Goal: Task Accomplishment & Management: Manage account settings

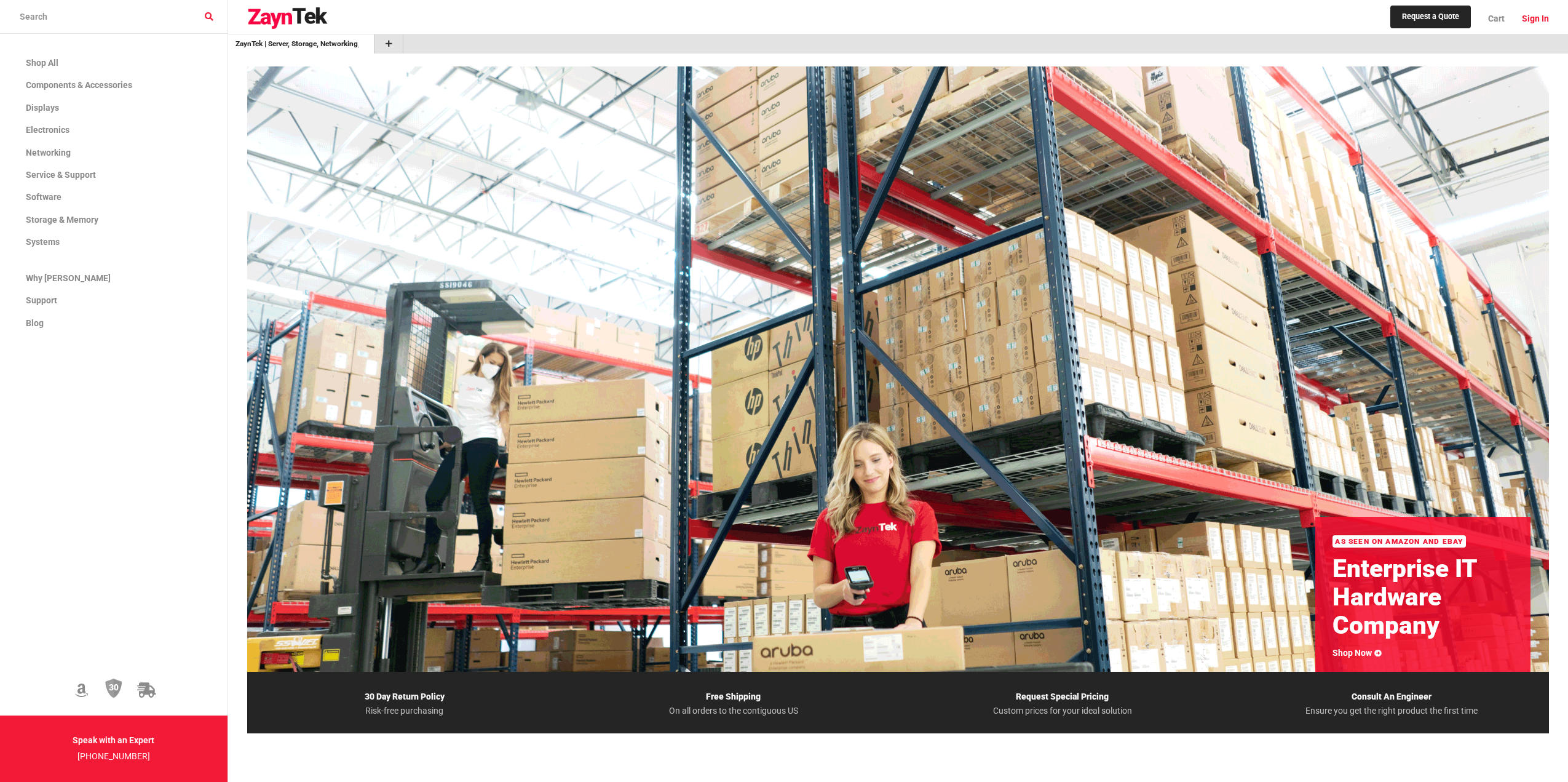
click at [1534, 19] on link "Sign In" at bounding box center [1530, 19] width 36 height 31
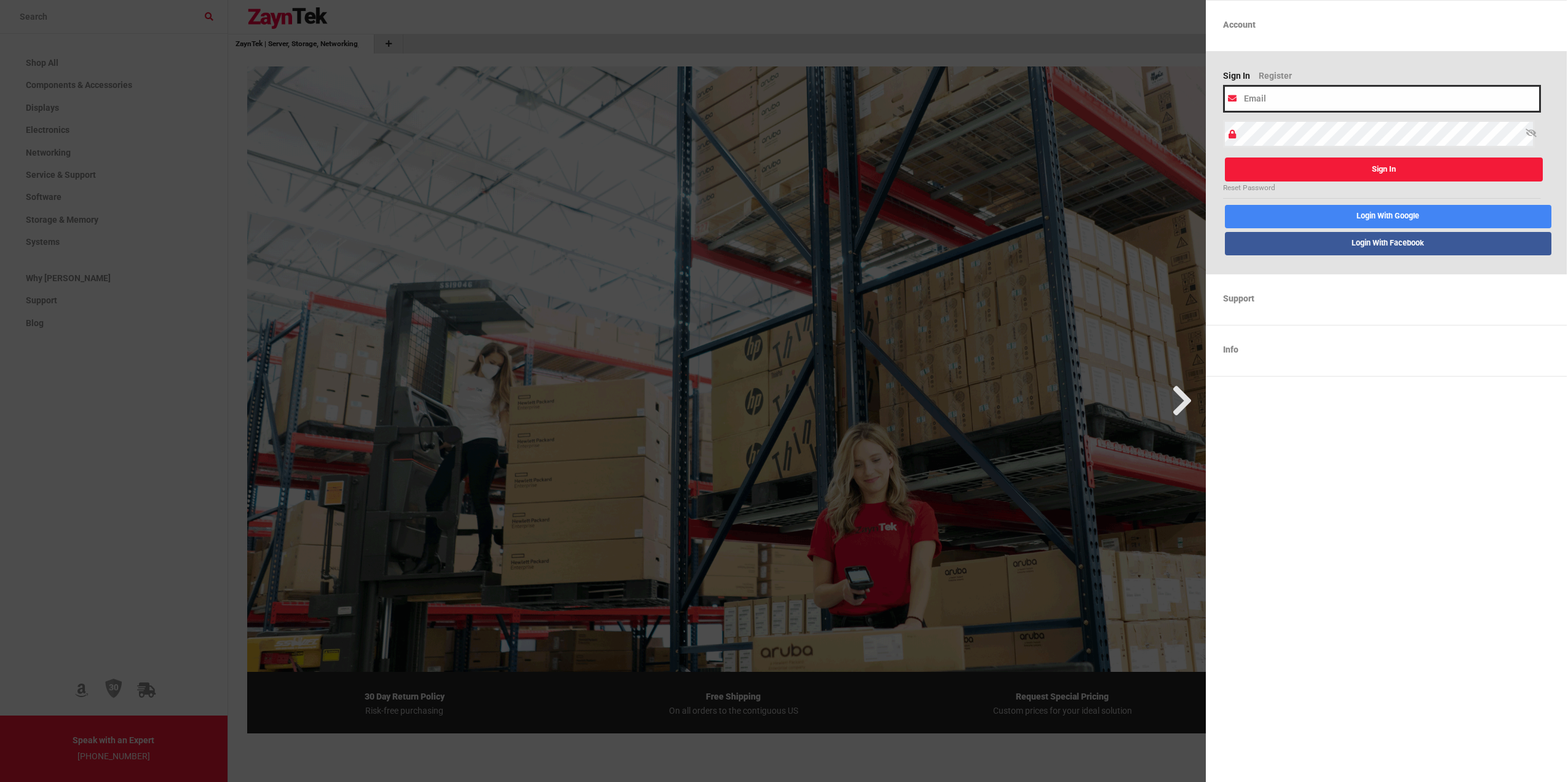
click at [1291, 109] on input "email" at bounding box center [1381, 98] width 318 height 27
click at [1222, 85] on div at bounding box center [1222, 85] width 0 height 0
type input "[PERSON_NAME][EMAIL_ADDRESS][DOMAIN_NAME]"
click at [1385, 170] on button "Sign In" at bounding box center [1383, 169] width 318 height 24
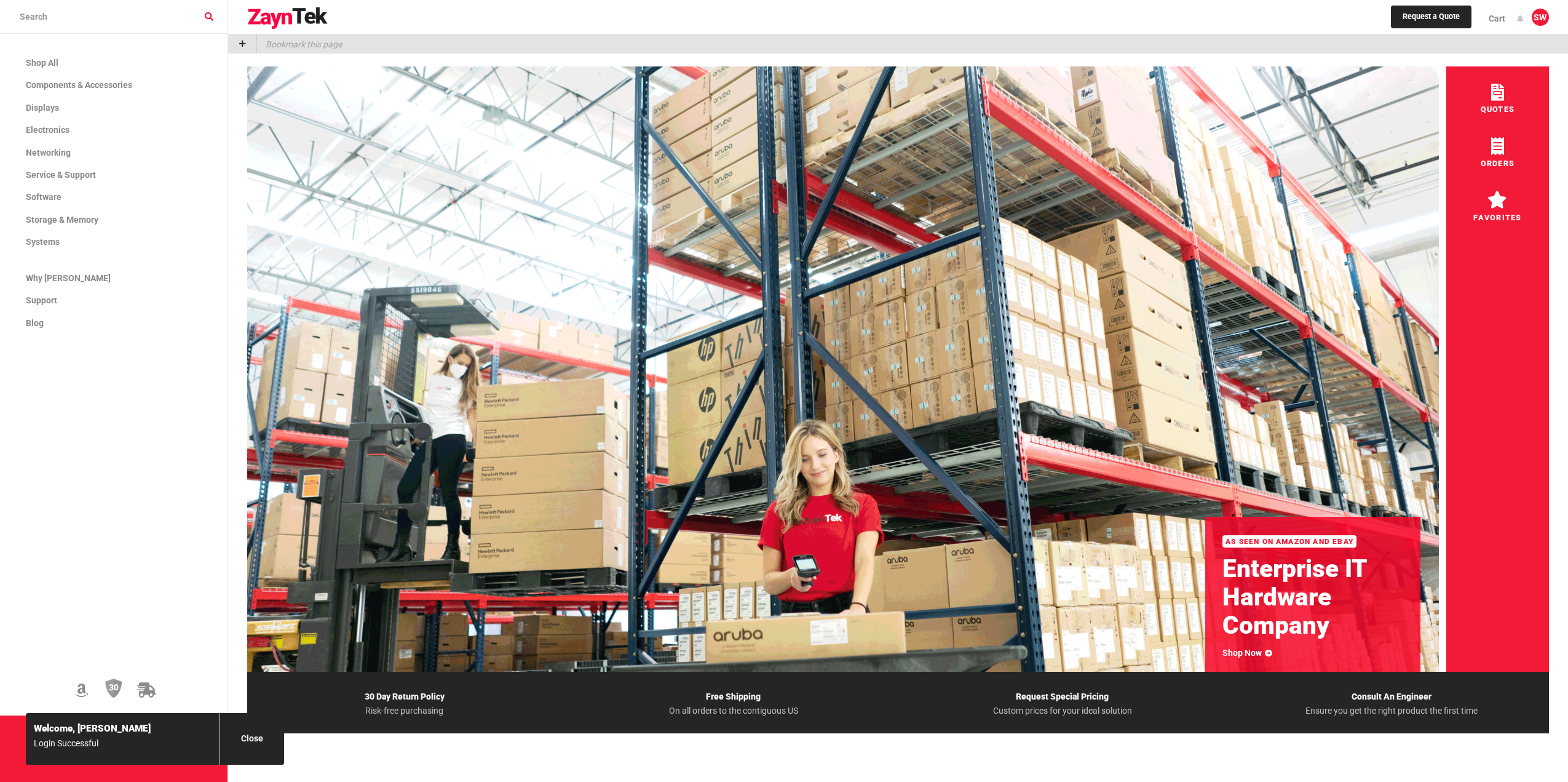
drag, startPoint x: 253, startPoint y: 732, endPoint x: 939, endPoint y: 523, distance: 717.1
click at [261, 729] on link "close" at bounding box center [252, 738] width 64 height 52
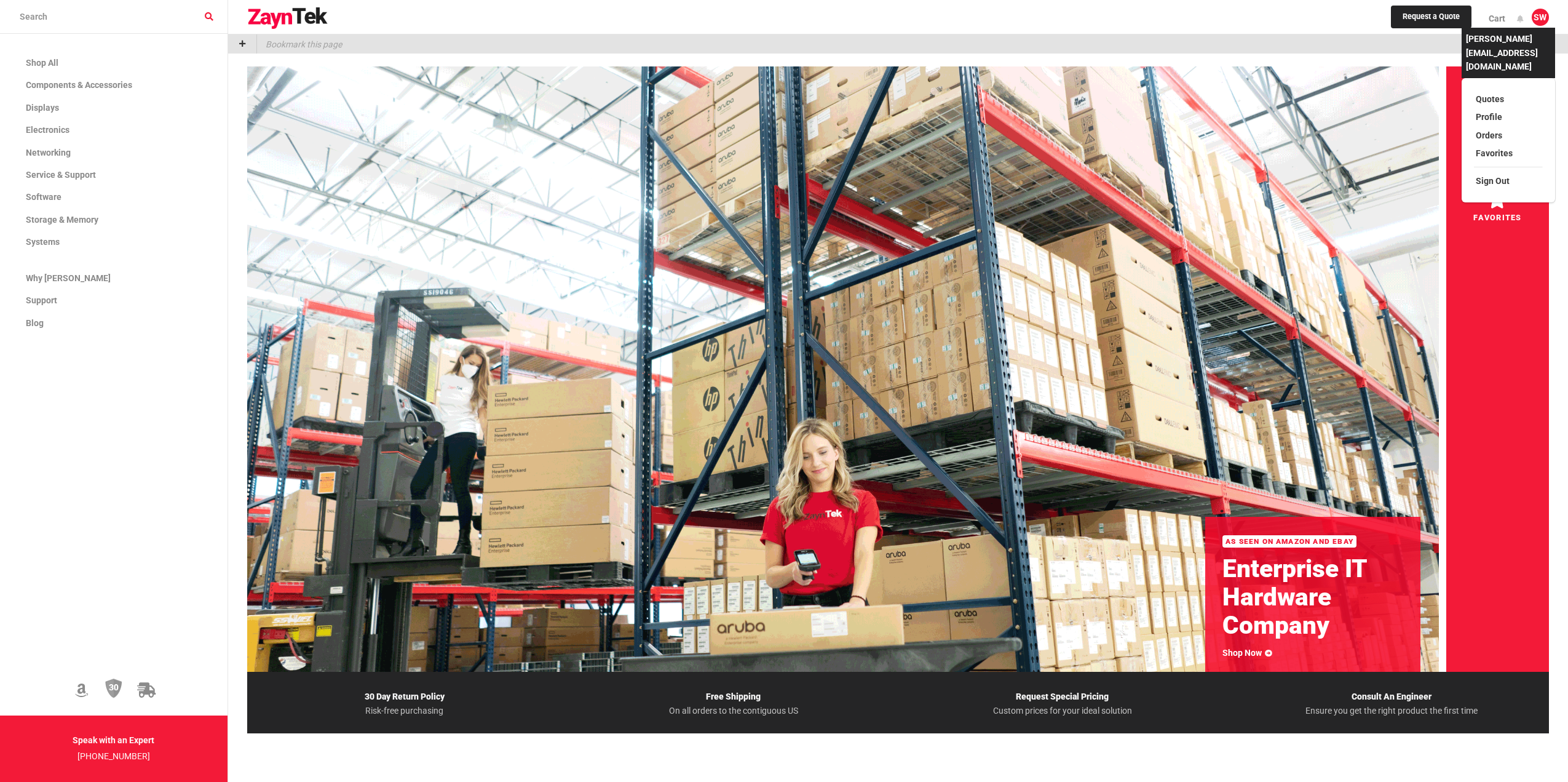
click at [1545, 23] on div "[PERSON_NAME][EMAIL_ADDRESS][DOMAIN_NAME] Quotes Profile Orders Favorites Sign …" at bounding box center [1508, 106] width 93 height 191
click at [1488, 171] on link "Sign Out" at bounding box center [1508, 180] width 69 height 18
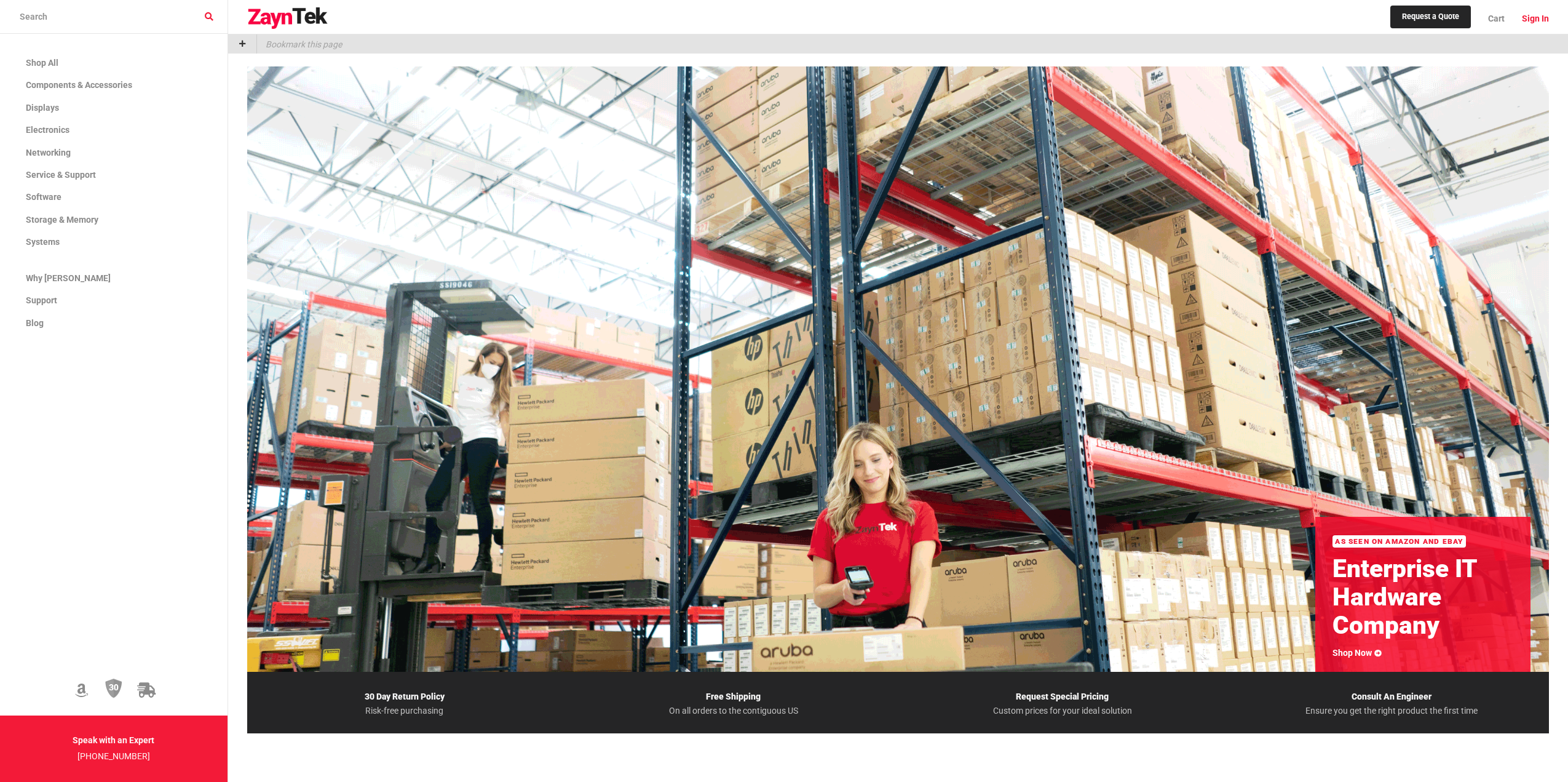
click at [1547, 25] on link "Sign In" at bounding box center [1530, 19] width 36 height 31
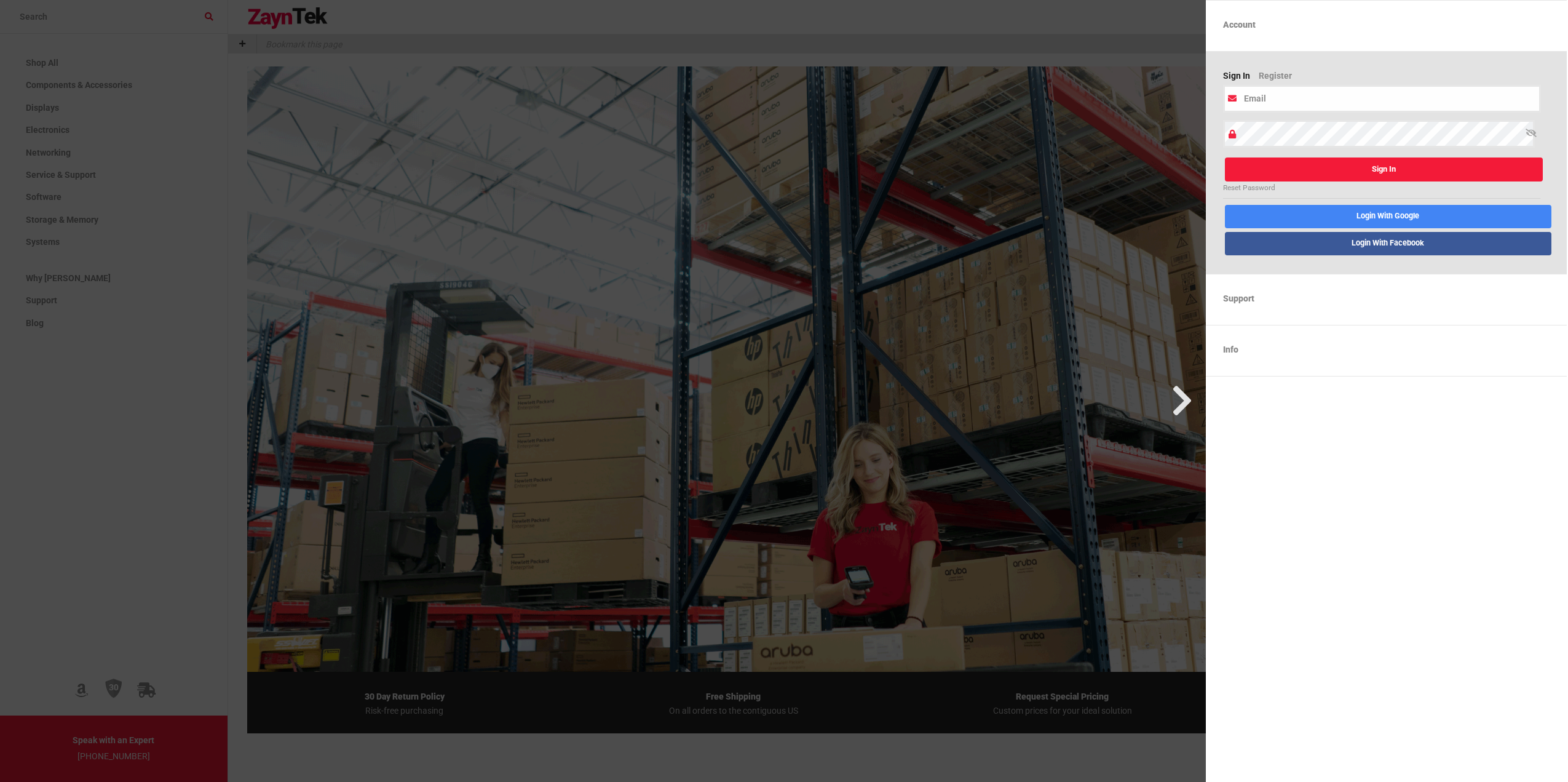
click at [1222, 85] on div at bounding box center [1222, 85] width 0 height 0
type input "[EMAIL_ADDRESS][DOMAIN_NAME]"
click at [1423, 169] on button "Sign In" at bounding box center [1383, 169] width 318 height 24
click at [1423, 169] on div "Sign In Reset Password" at bounding box center [1386, 176] width 327 height 43
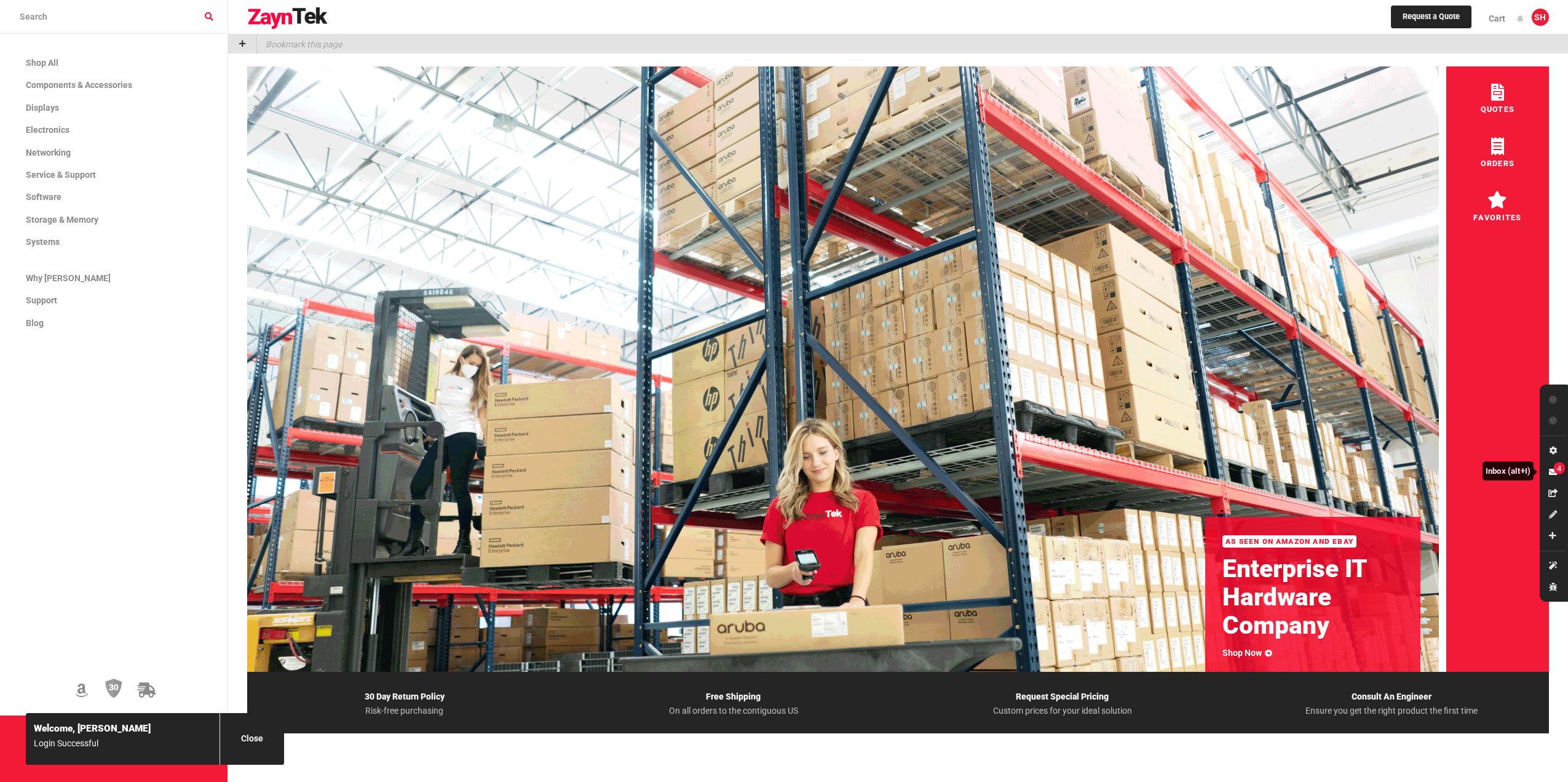
click at [1554, 470] on span "4" at bounding box center [1558, 467] width 11 height 13
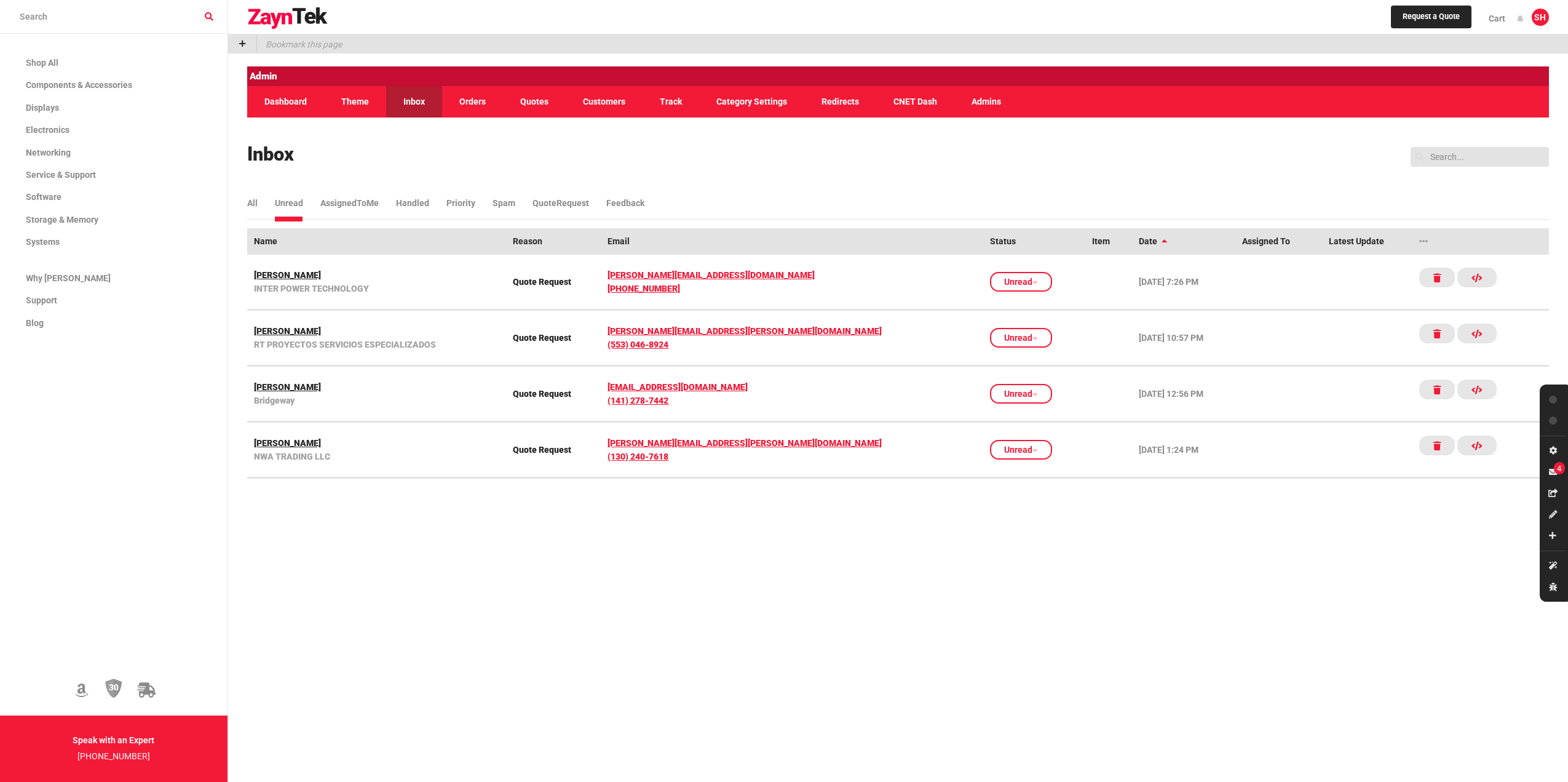
click at [310, 385] on div at bounding box center [599, 391] width 1213 height 782
click at [261, 382] on link "[PERSON_NAME]" at bounding box center [377, 387] width 246 height 14
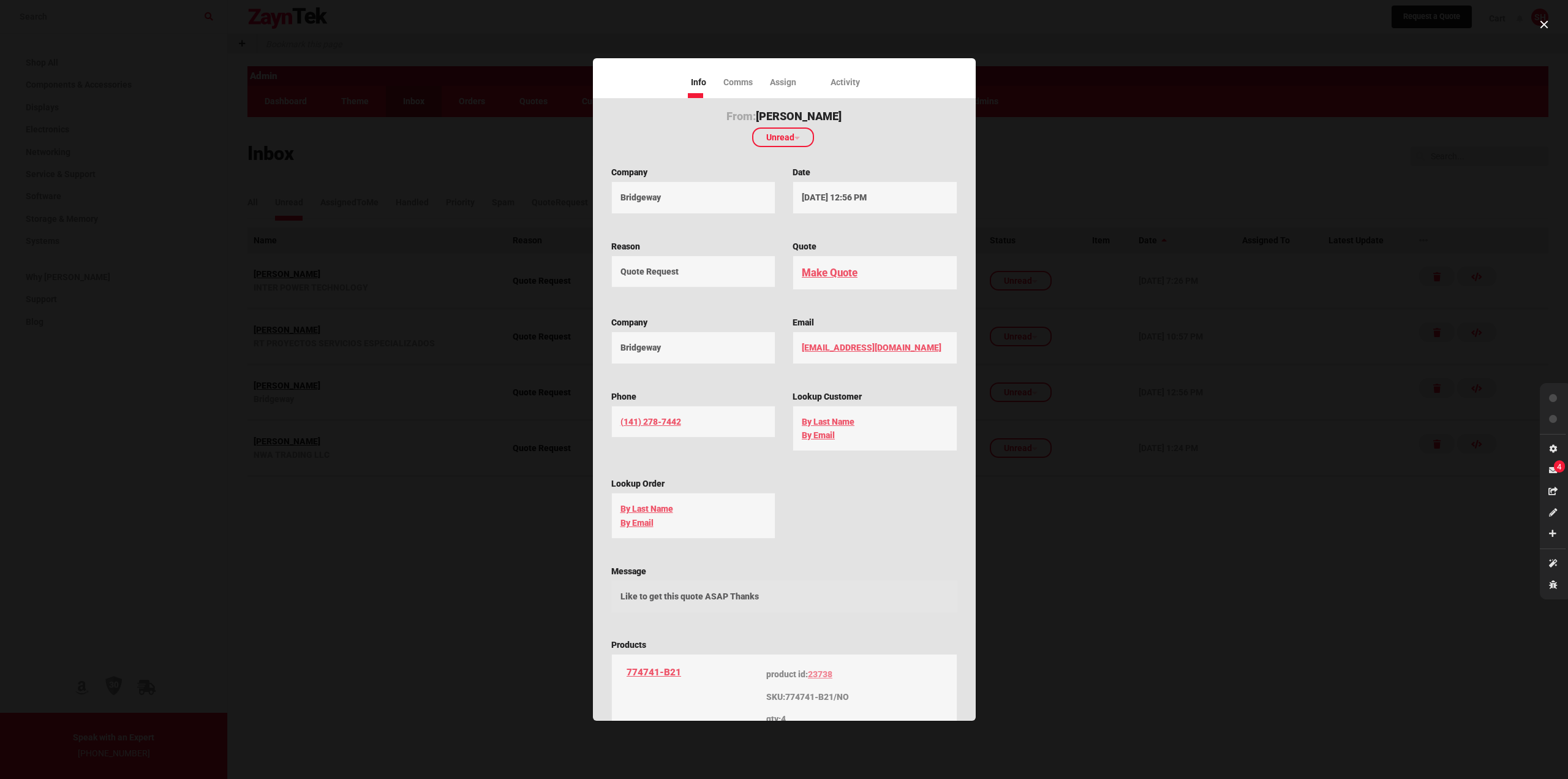
click at [1071, 522] on div at bounding box center [784, 389] width 1568 height 779
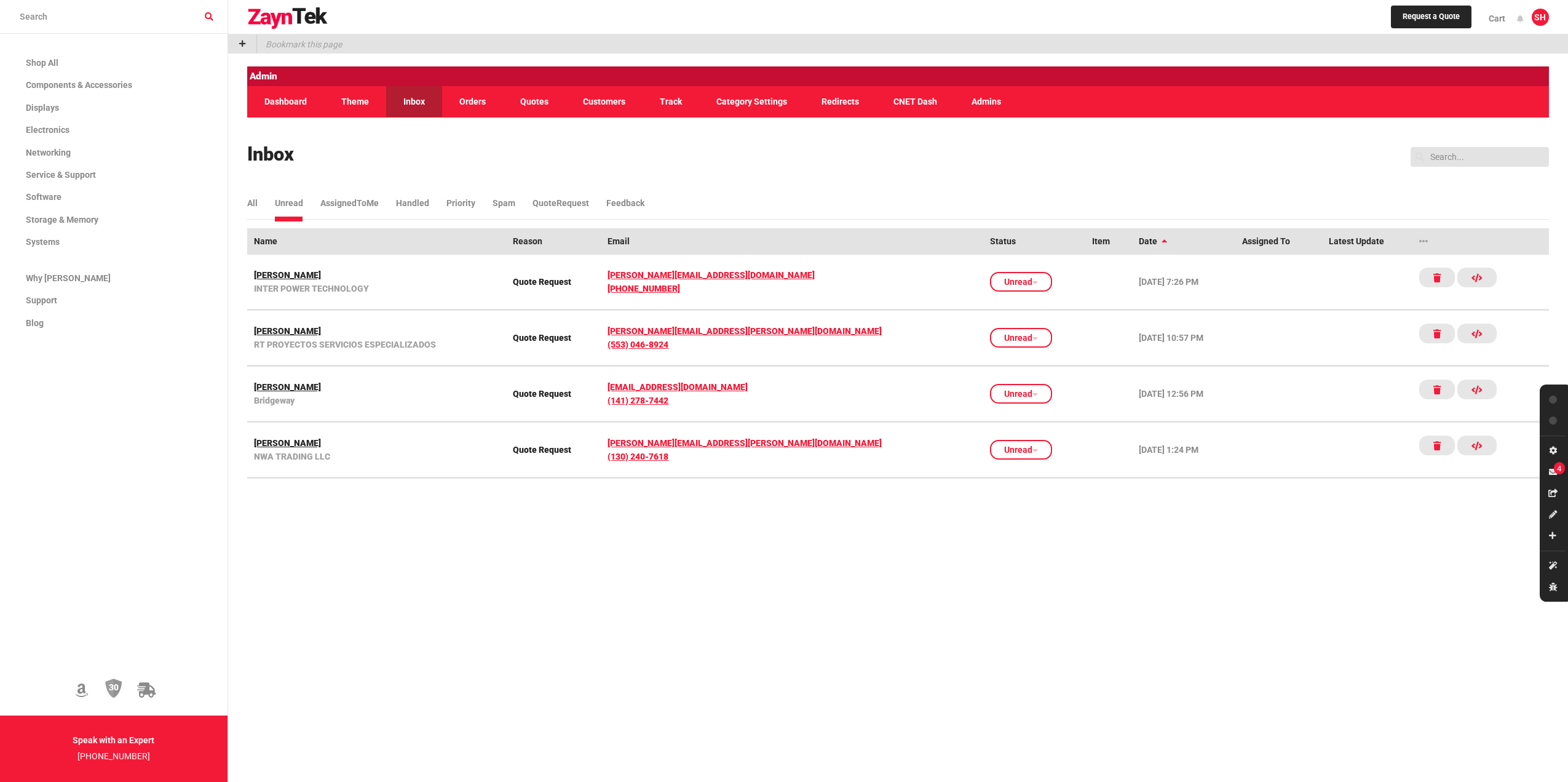
click at [274, 329] on link "[PERSON_NAME]" at bounding box center [377, 331] width 246 height 14
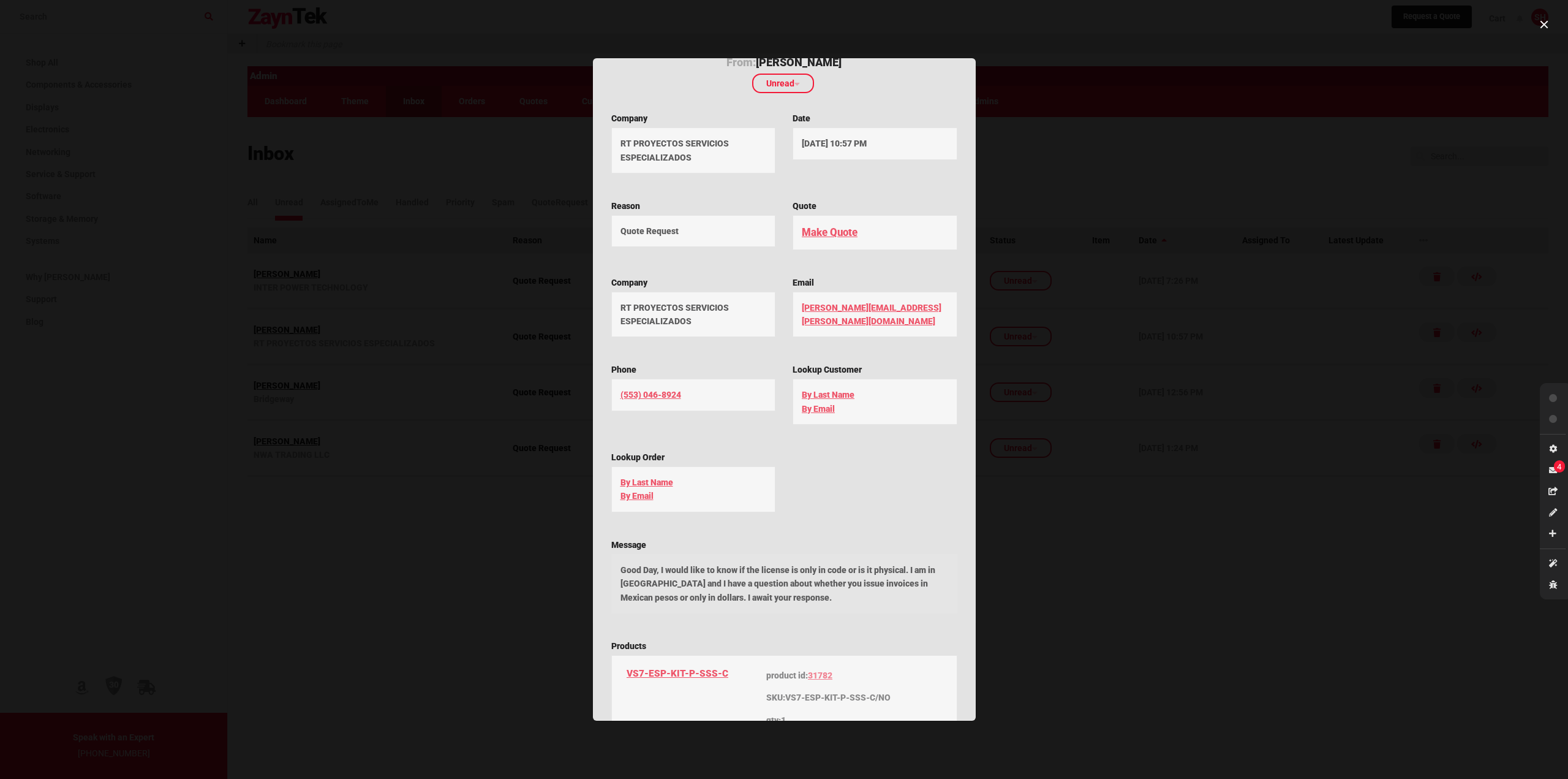
scroll to position [174, 0]
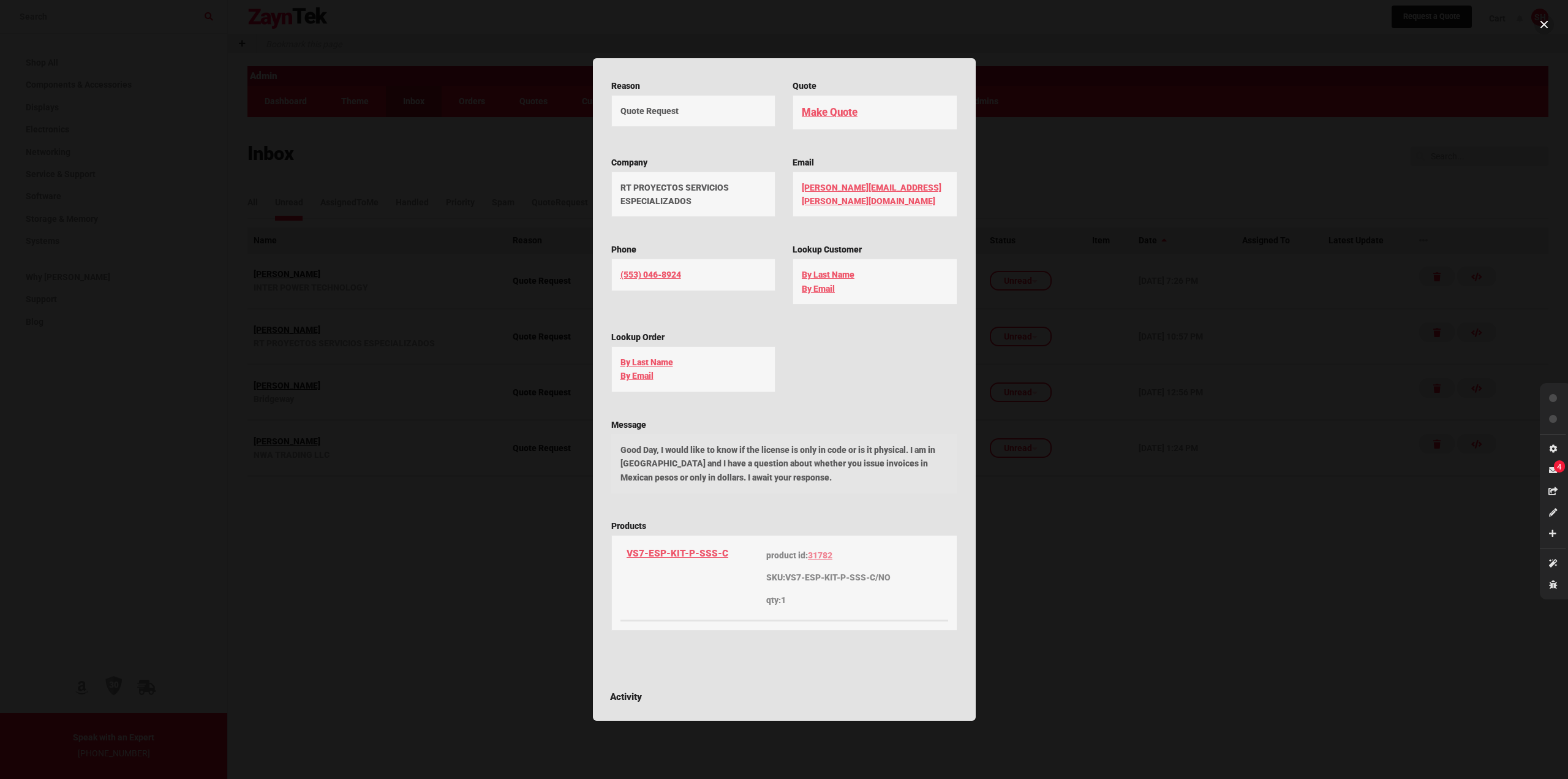
click at [1548, 25] on button at bounding box center [1544, 24] width 19 height 19
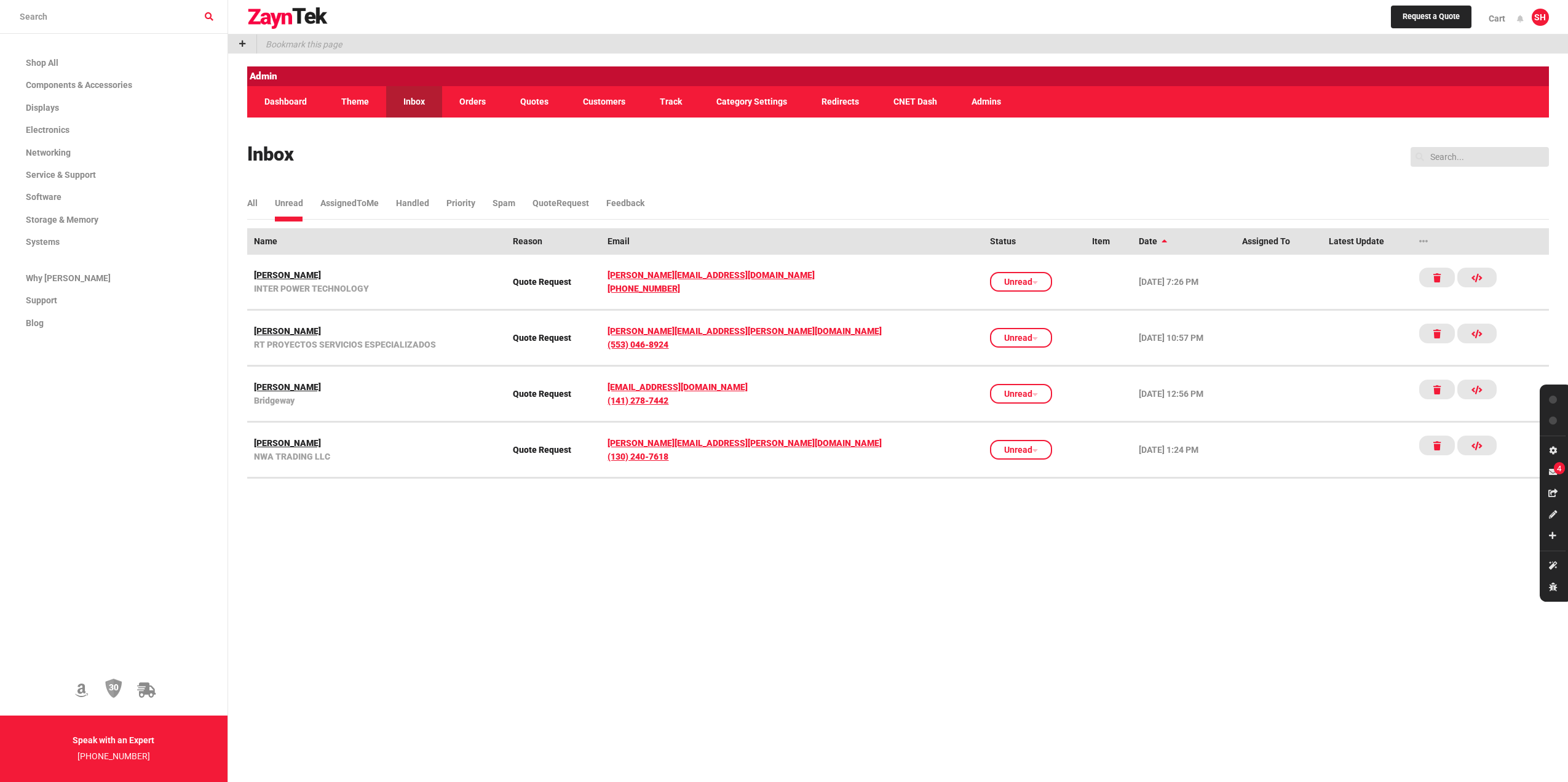
click at [268, 272] on link "[PERSON_NAME]" at bounding box center [377, 275] width 246 height 14
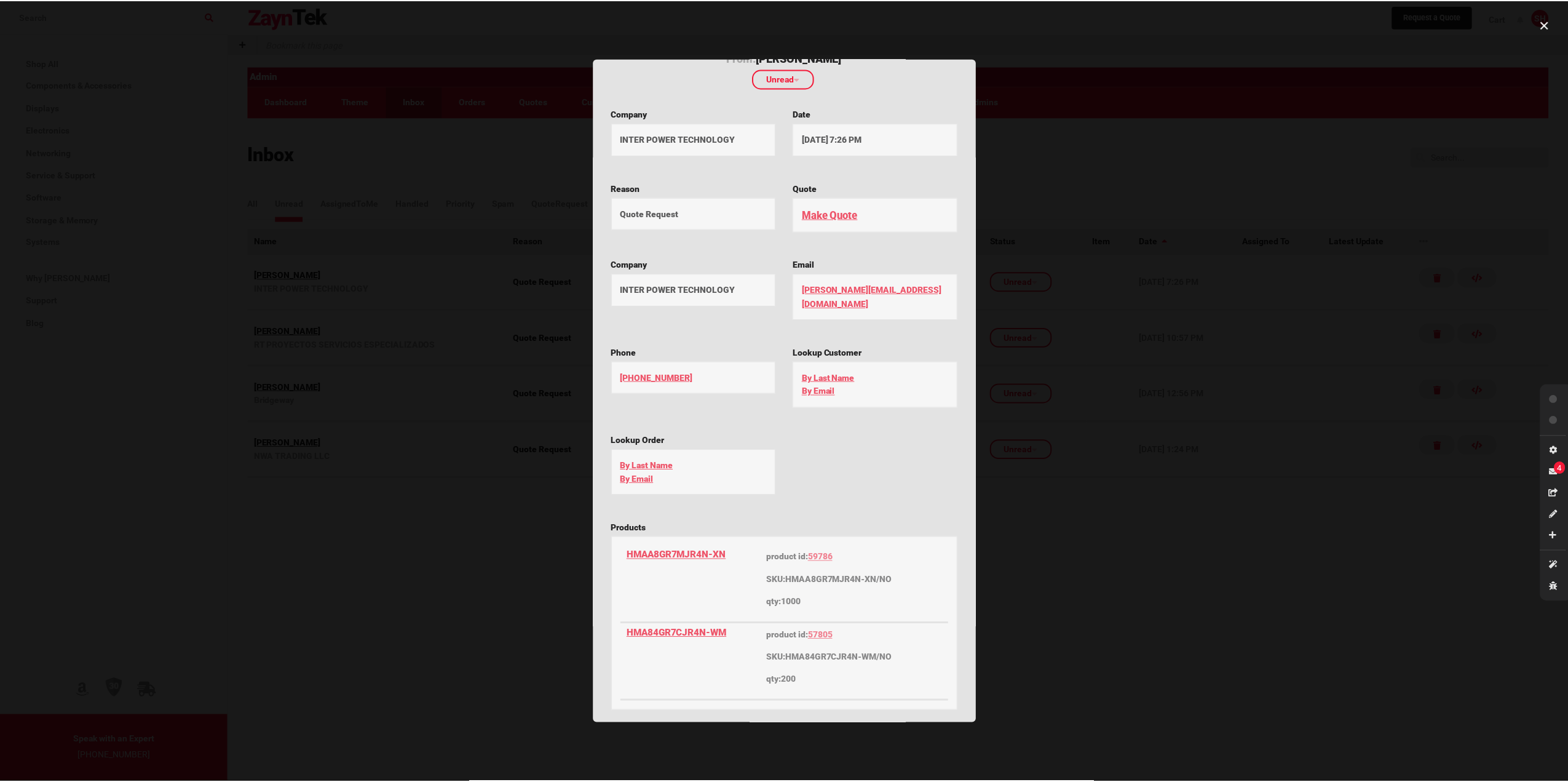
scroll to position [61, 0]
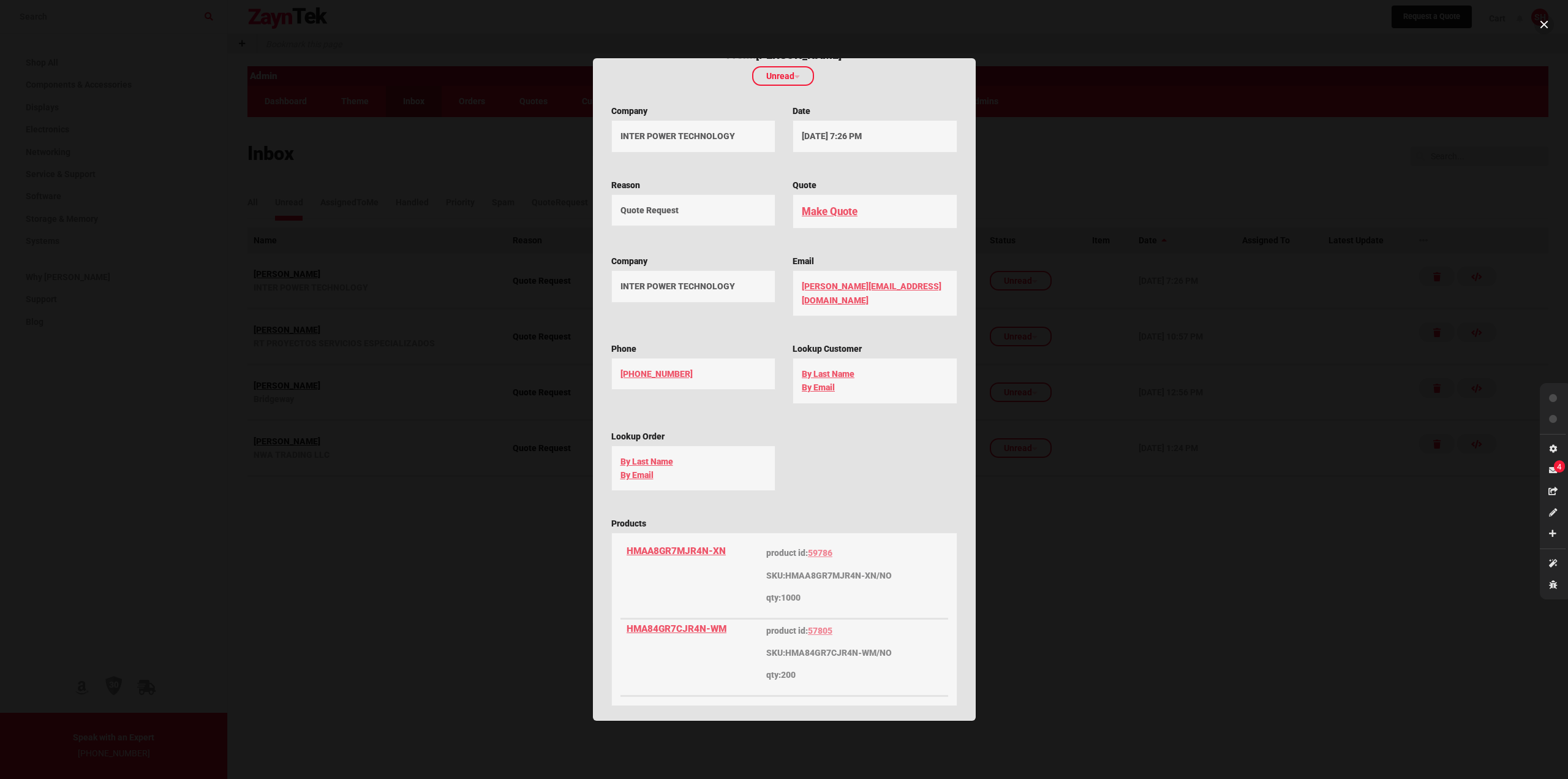
click at [1544, 17] on button at bounding box center [1544, 24] width 19 height 19
